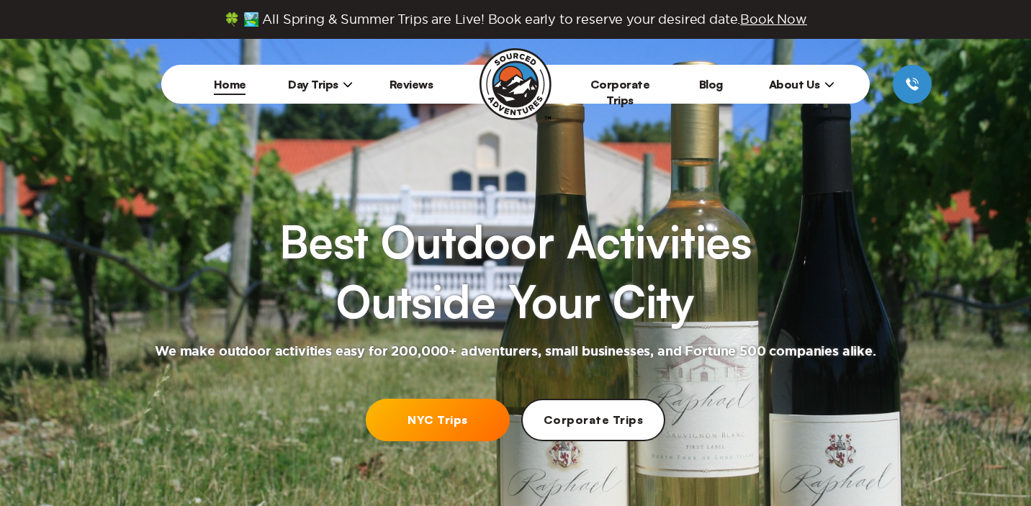
click at [422, 414] on link "NYC Trips" at bounding box center [438, 420] width 144 height 42
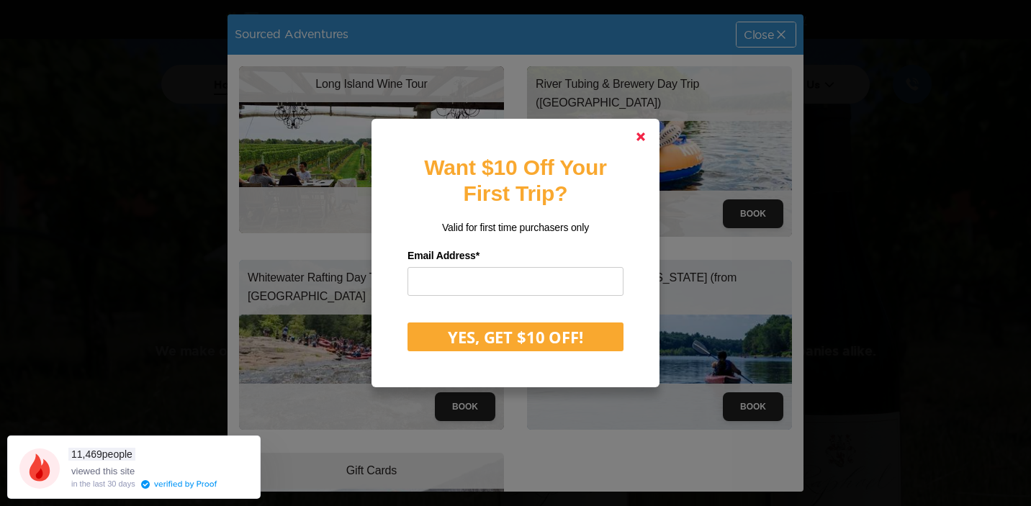
click at [647, 133] on link at bounding box center [641, 137] width 35 height 35
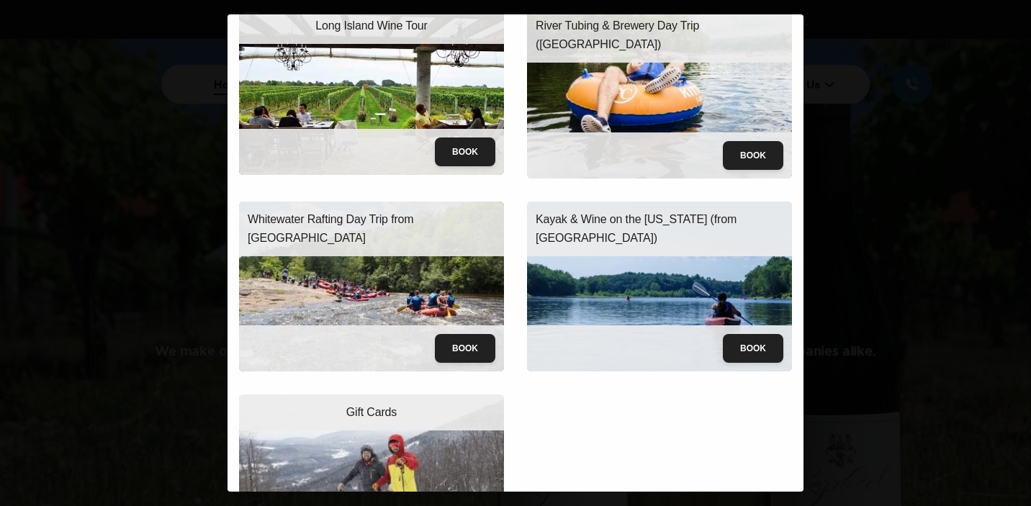
scroll to position [58, 0]
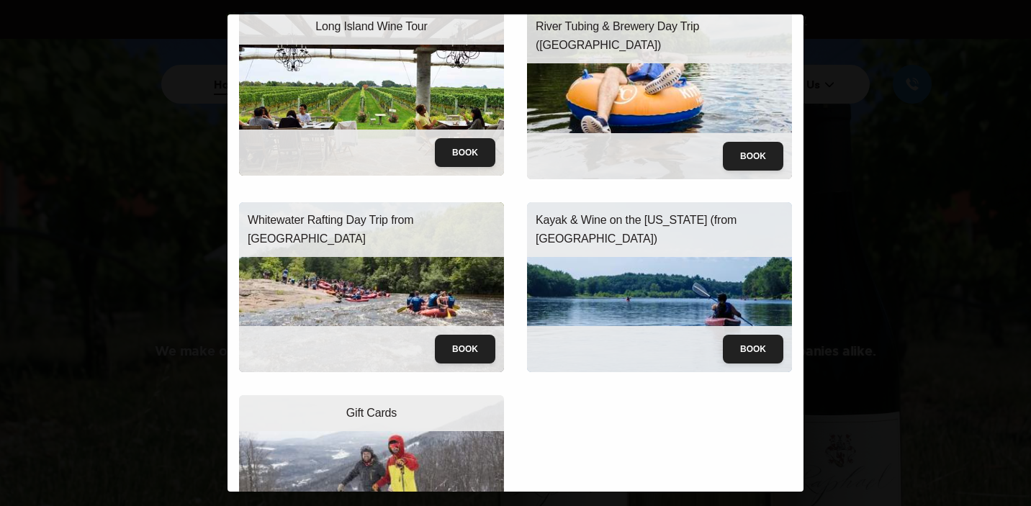
click at [685, 217] on p "Kayak & Wine on the Delaware (from NYC)" at bounding box center [660, 229] width 248 height 37
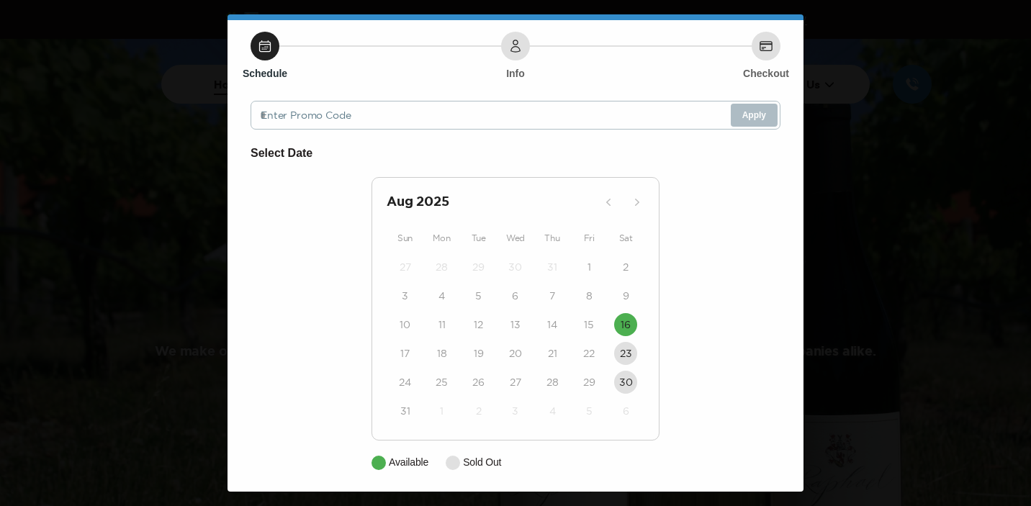
scroll to position [39, 0]
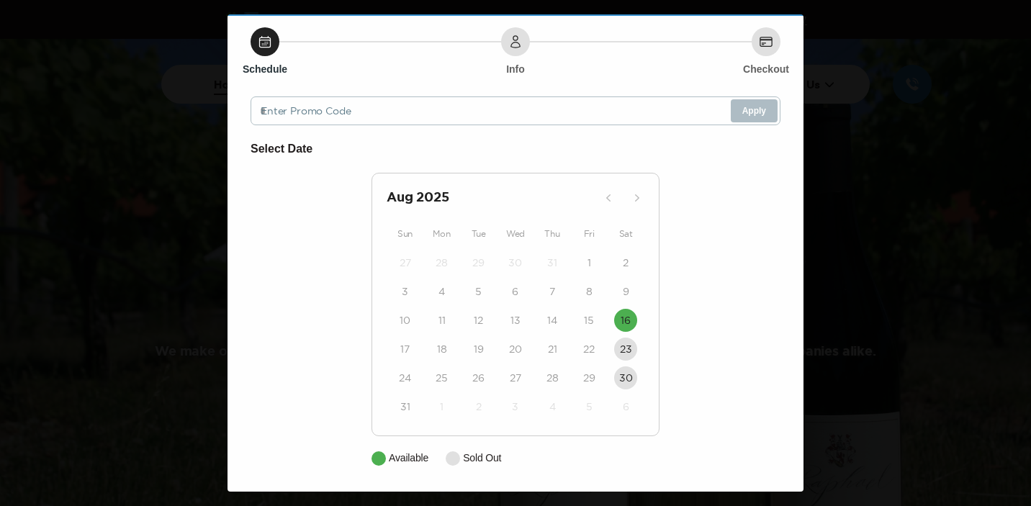
click at [848, 83] on div "Kayak & Wine on the Delaware (from NYC) Back Schedule Info Checkout Enter Promo…" at bounding box center [515, 253] width 1031 height 506
click at [174, 183] on div "Kayak & Wine on the Delaware (from NYC) Back Schedule Info Checkout Enter Promo…" at bounding box center [515, 253] width 1031 height 506
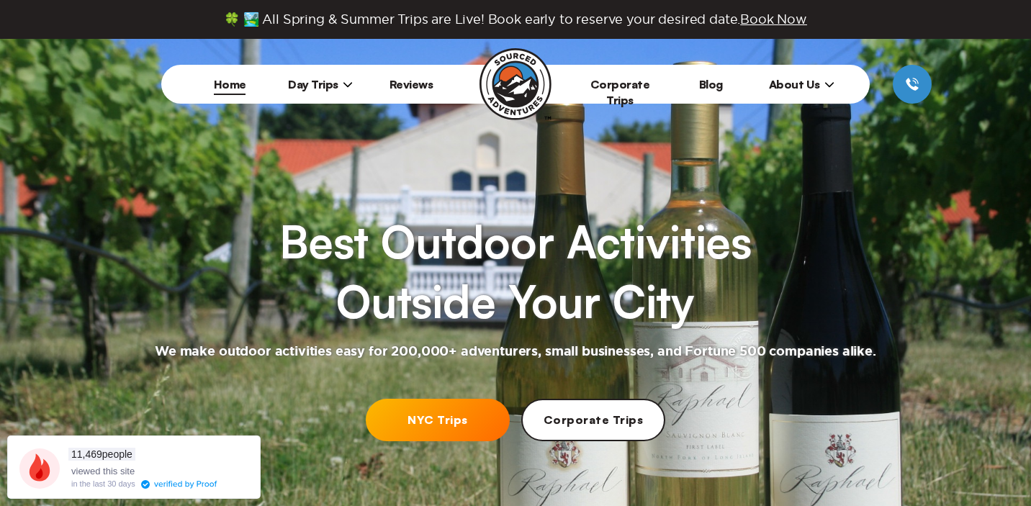
click at [345, 81] on icon at bounding box center [348, 84] width 10 height 10
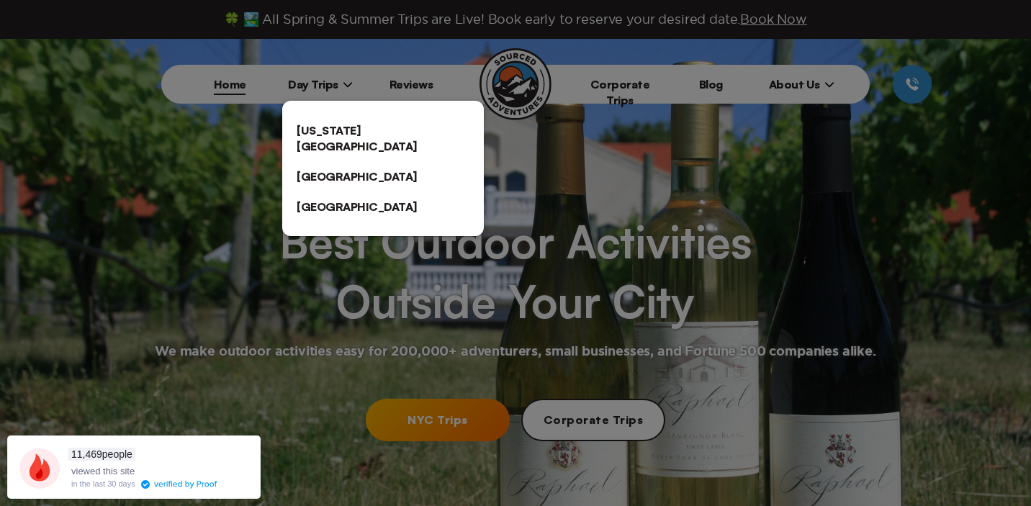
click at [333, 127] on link "[US_STATE][GEOGRAPHIC_DATA]" at bounding box center [383, 138] width 202 height 46
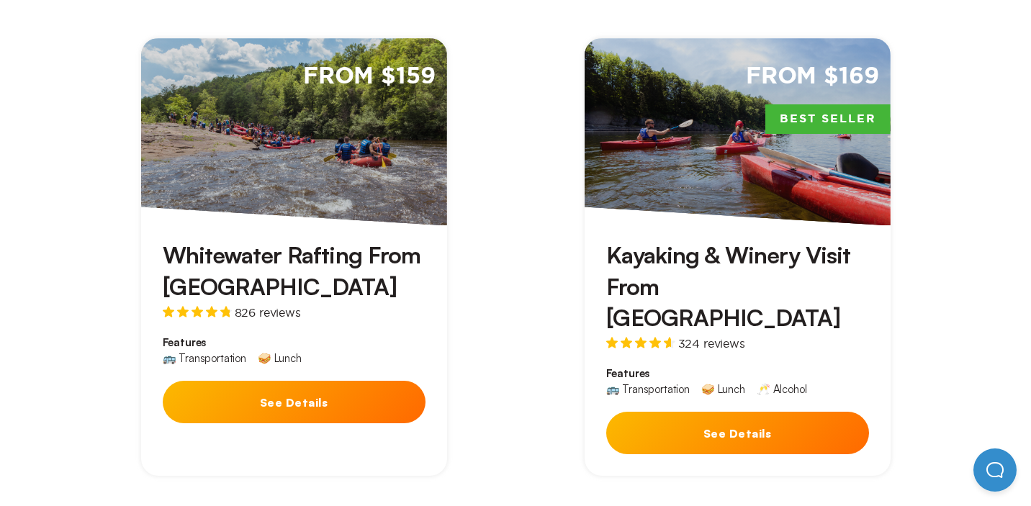
scroll to position [987, 0]
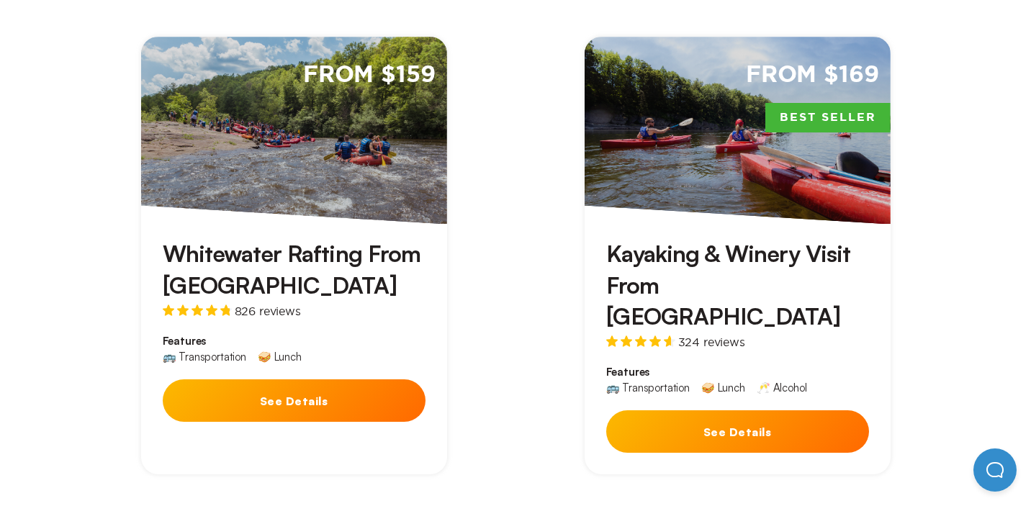
click at [664, 117] on div "From $169 Best Seller" at bounding box center [738, 130] width 306 height 187
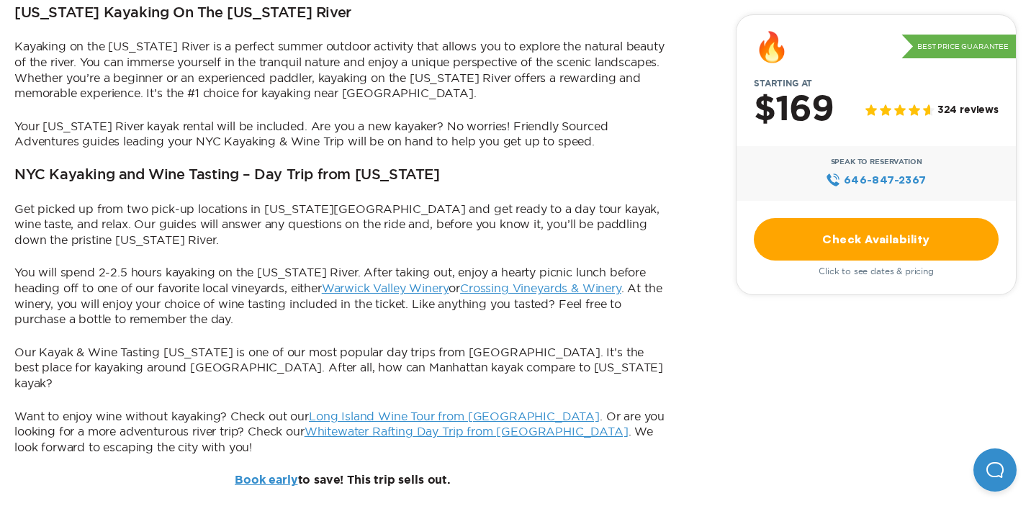
scroll to position [920, 0]
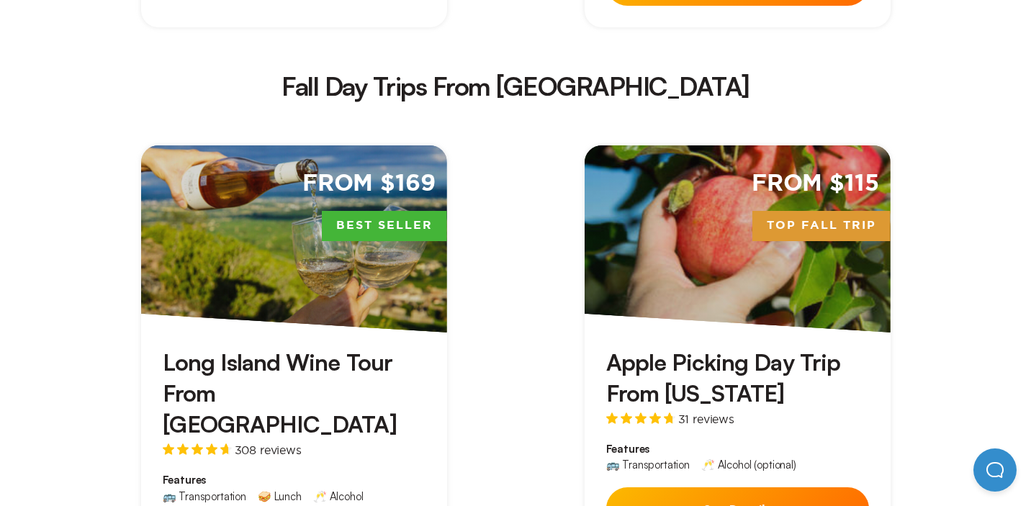
scroll to position [2527, 0]
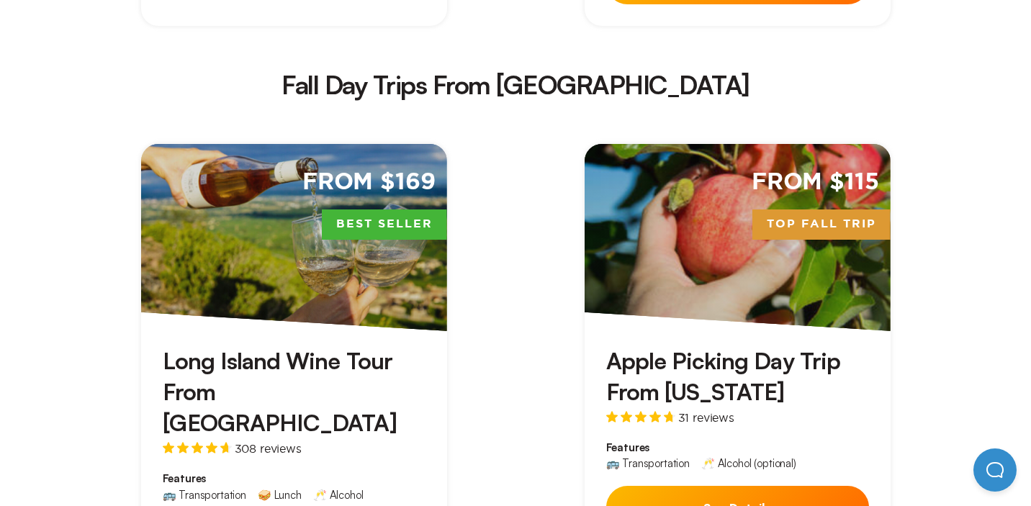
click at [693, 144] on div "From $115 Top Fall Trip" at bounding box center [738, 237] width 306 height 187
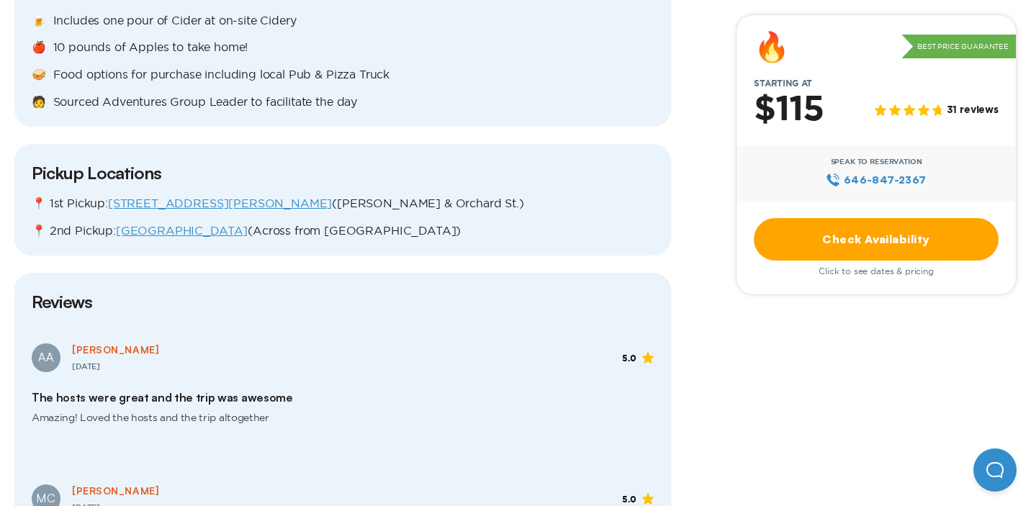
scroll to position [1529, 0]
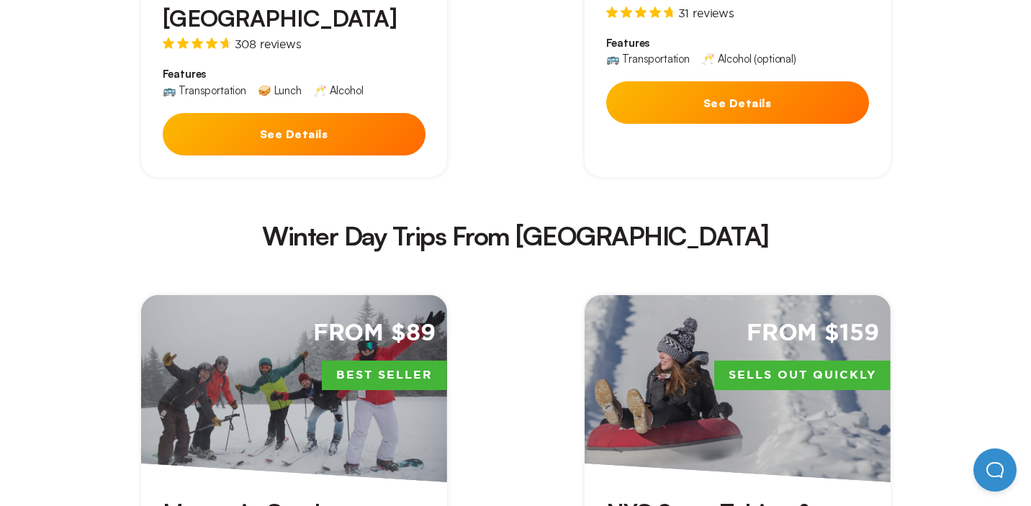
scroll to position [2925, 0]
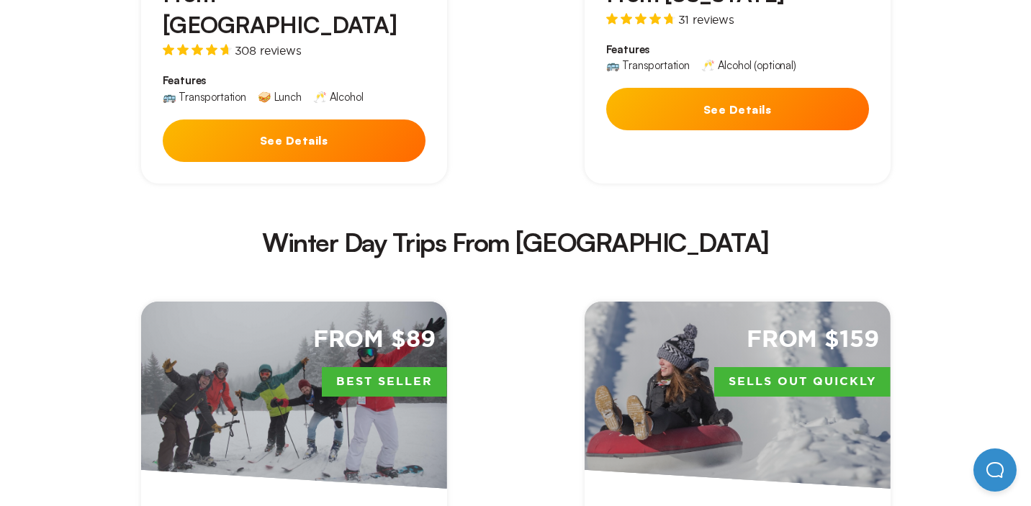
click at [769, 302] on div "From $159 Sells Out Quickly" at bounding box center [738, 395] width 306 height 187
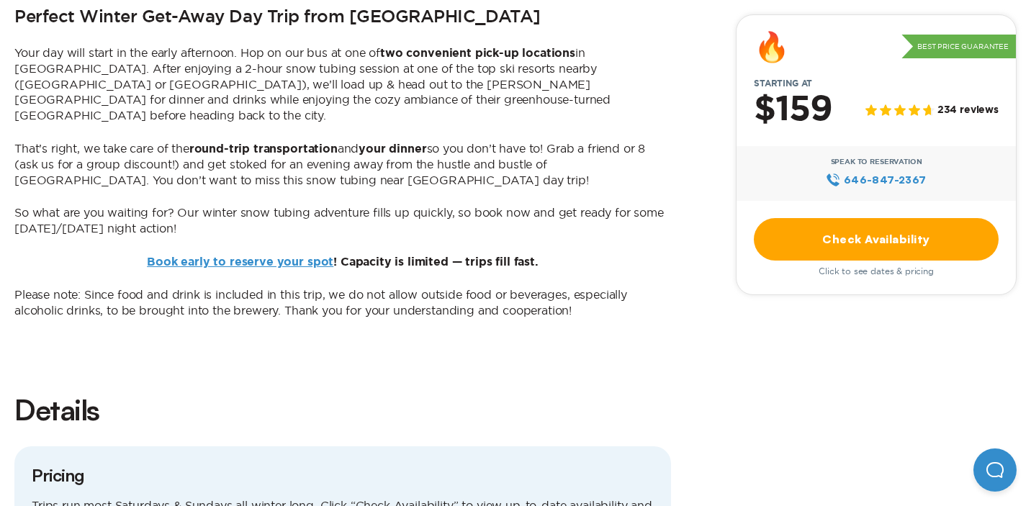
scroll to position [917, 0]
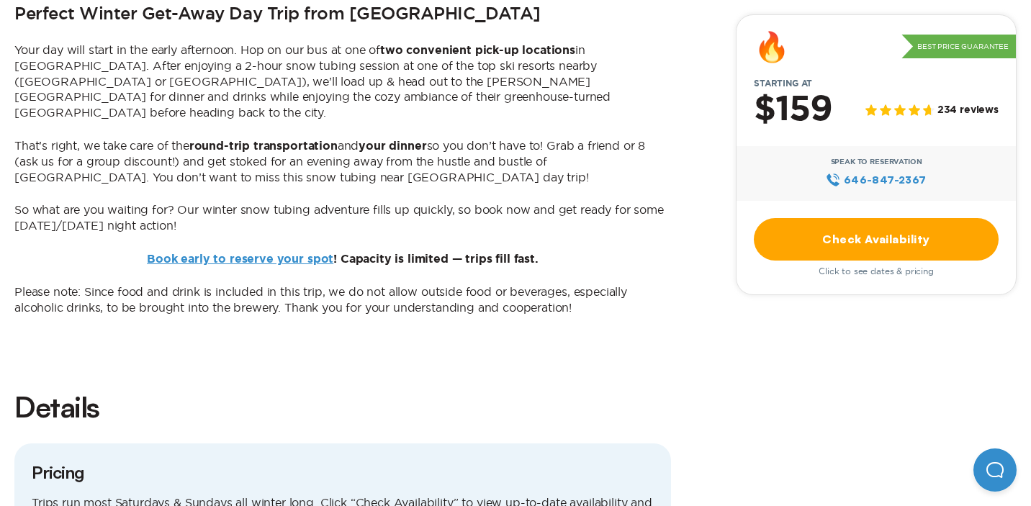
click at [791, 236] on link "Check Availability" at bounding box center [876, 239] width 245 height 42
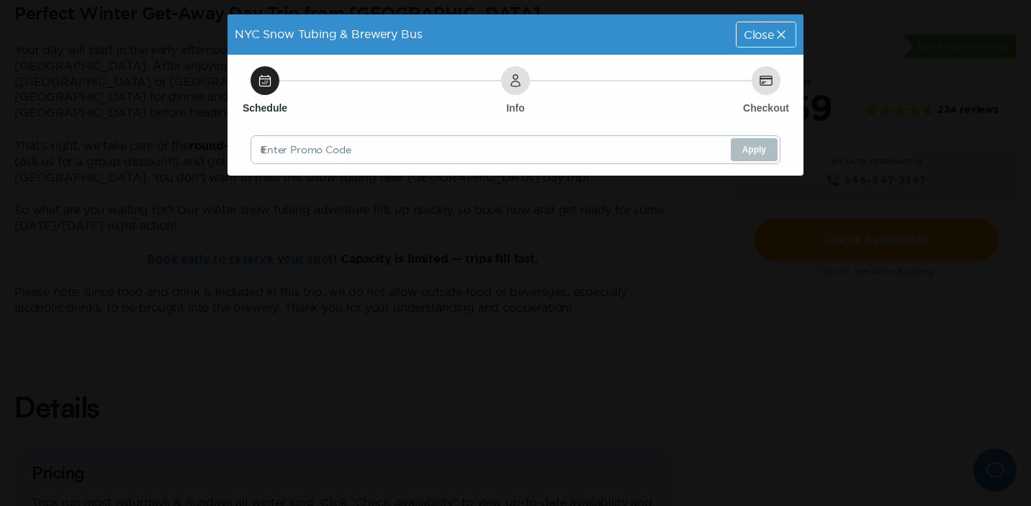
scroll to position [0, 0]
